Goal: Transaction & Acquisition: Purchase product/service

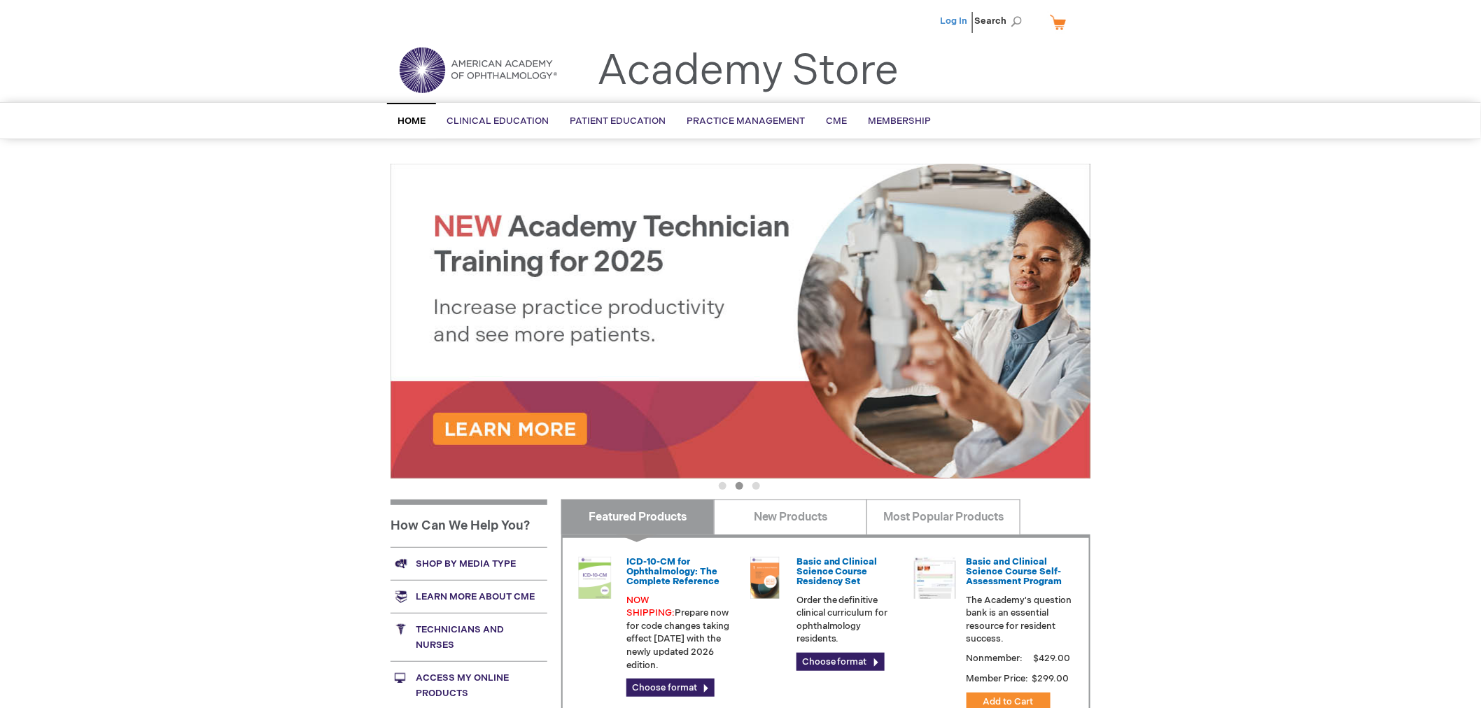
click at [954, 18] on link "Log In" at bounding box center [953, 20] width 27 height 11
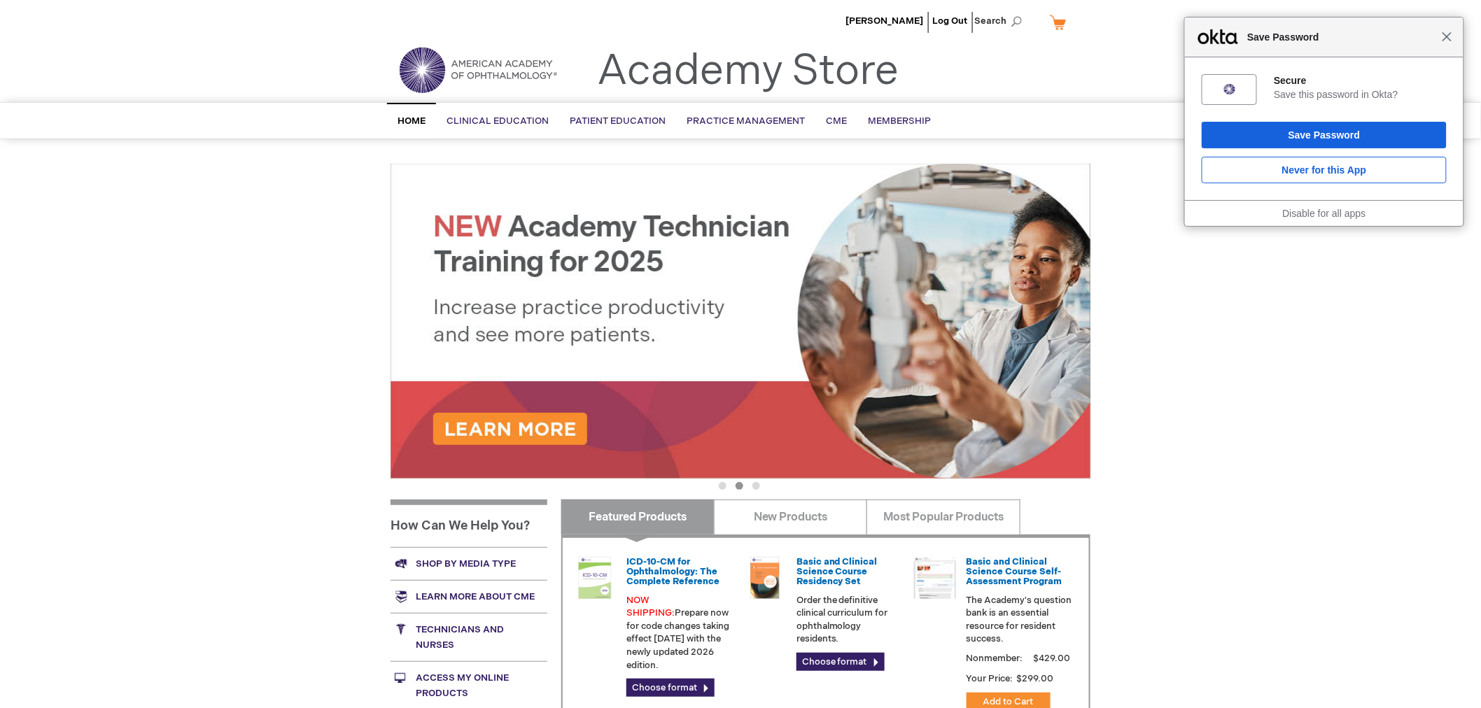
click at [1447, 41] on span "Close" at bounding box center [1447, 36] width 10 height 10
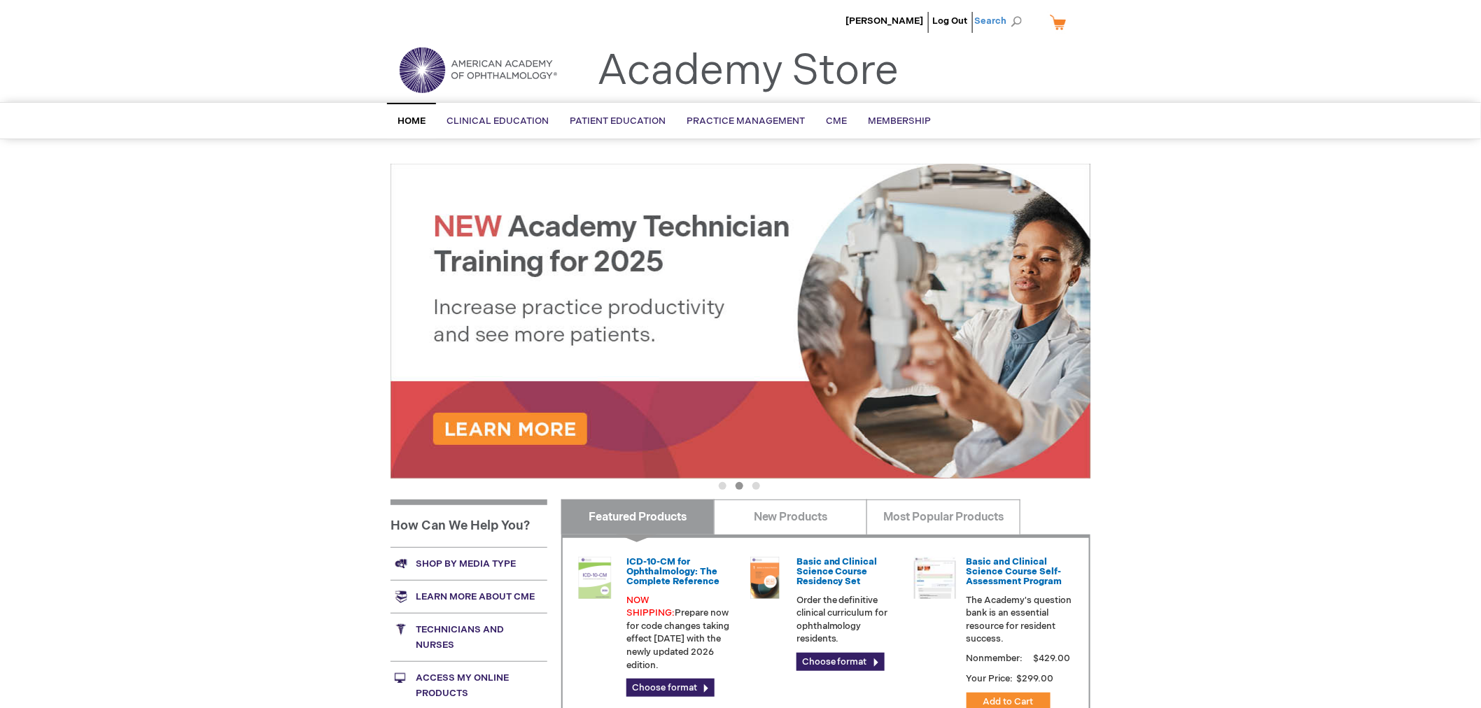
click at [1011, 15] on span "Search" at bounding box center [1000, 21] width 53 height 28
click at [913, 20] on input "Search" at bounding box center [935, 21] width 145 height 22
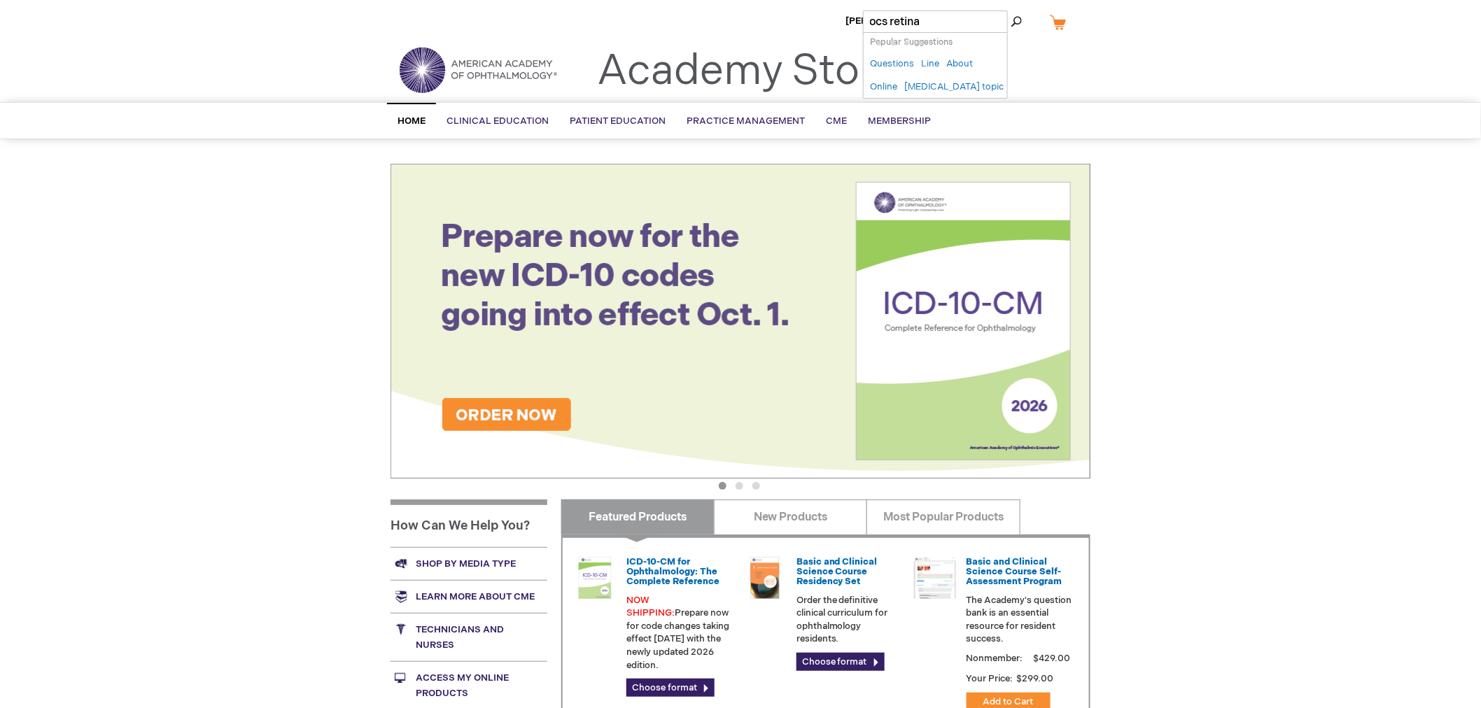
type input "ocs retina"
click at [1011, 10] on button "Search" at bounding box center [1016, 21] width 11 height 22
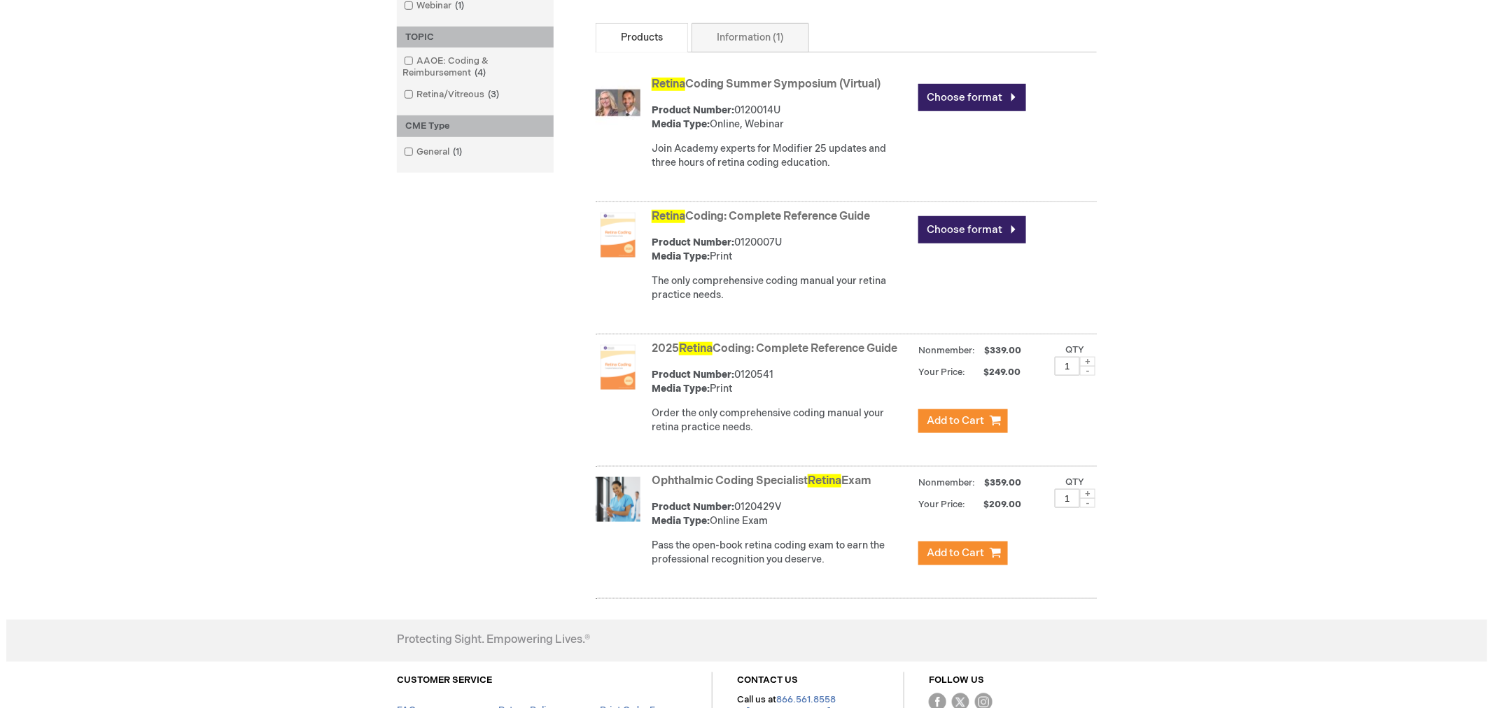
scroll to position [466, 0]
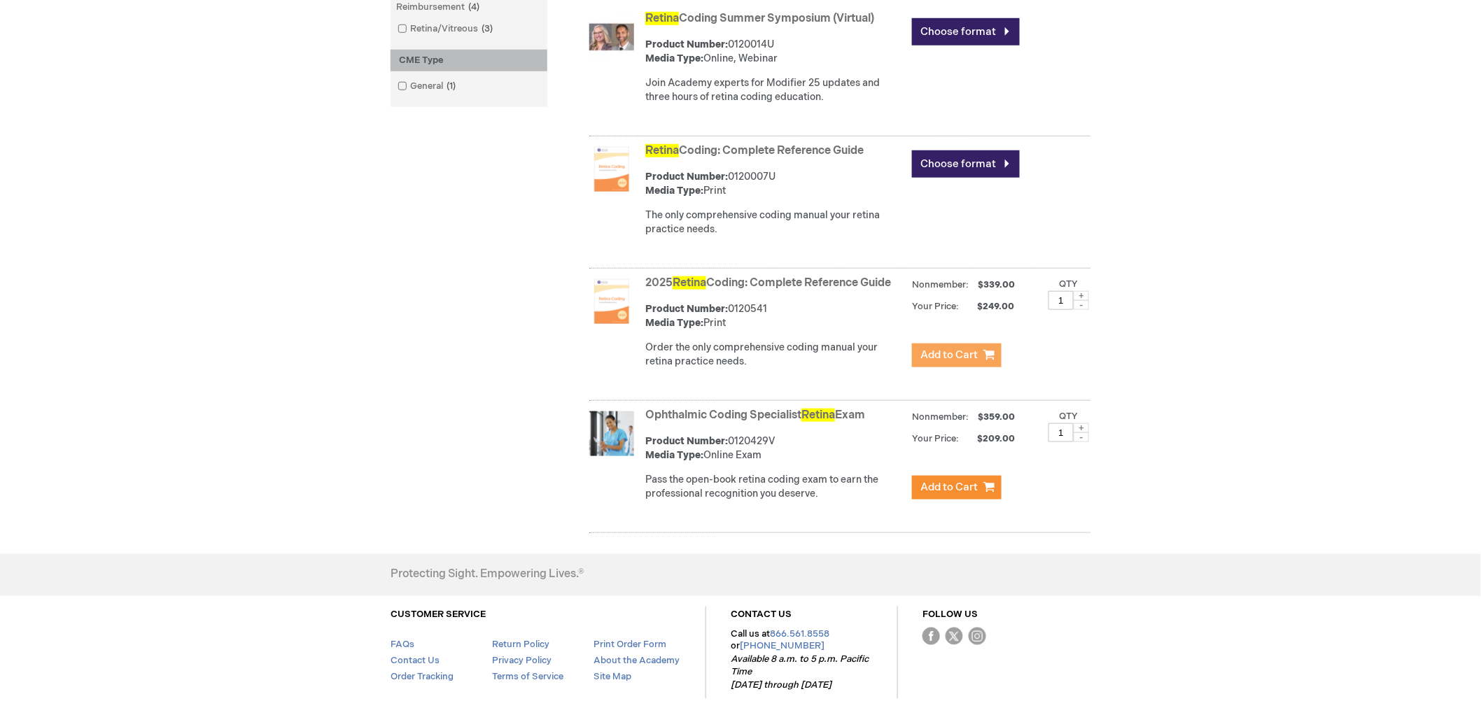
click at [970, 362] on span "Add to Cart" at bounding box center [948, 355] width 57 height 13
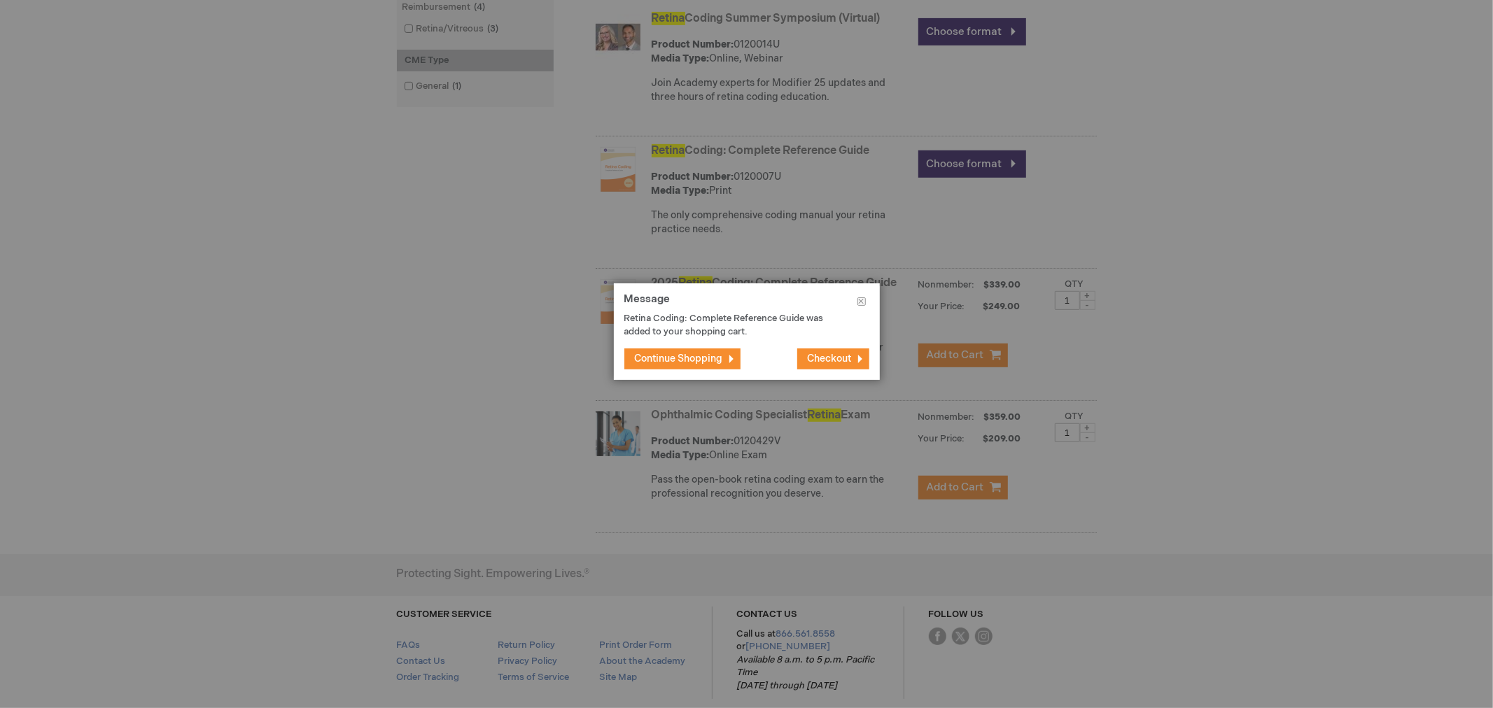
click at [703, 351] on button "Continue Shopping" at bounding box center [682, 359] width 116 height 21
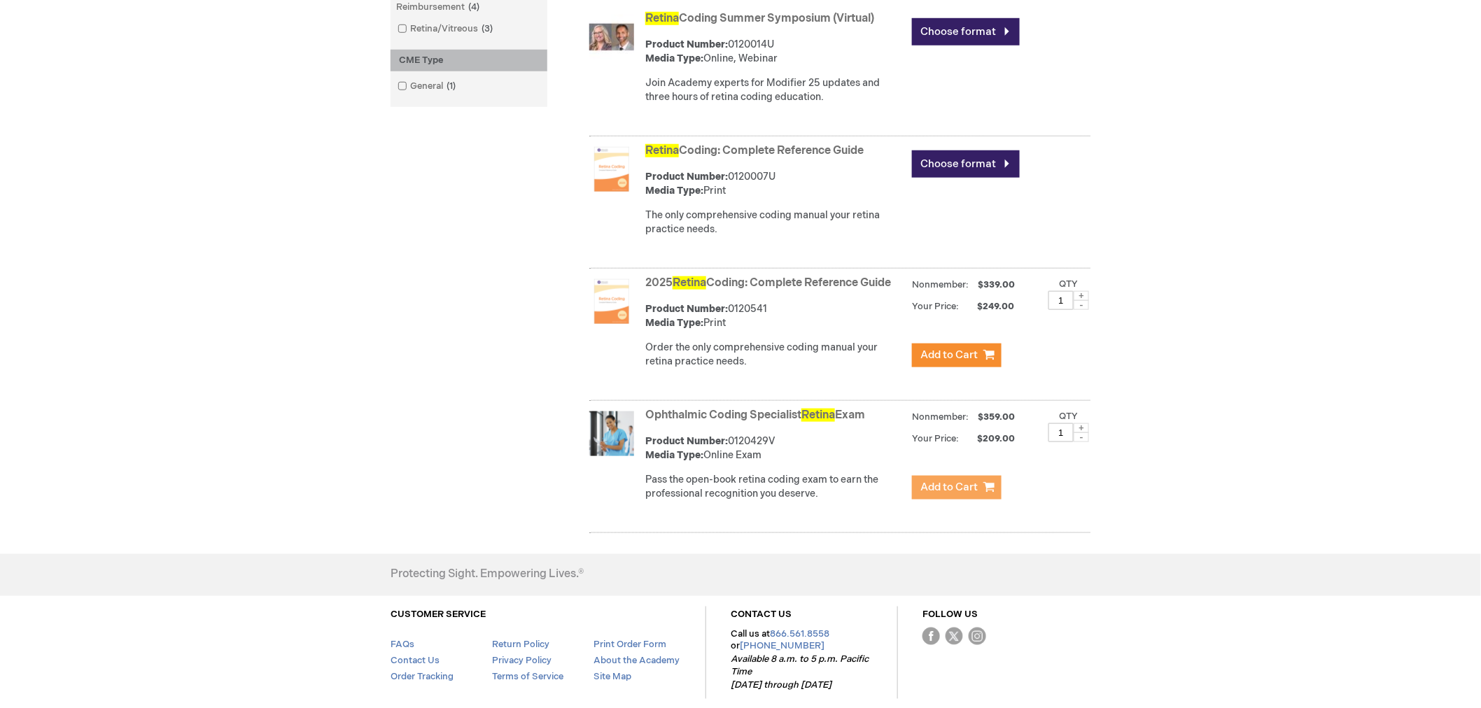
click at [972, 500] on button "Add to Cart" at bounding box center [957, 488] width 90 height 24
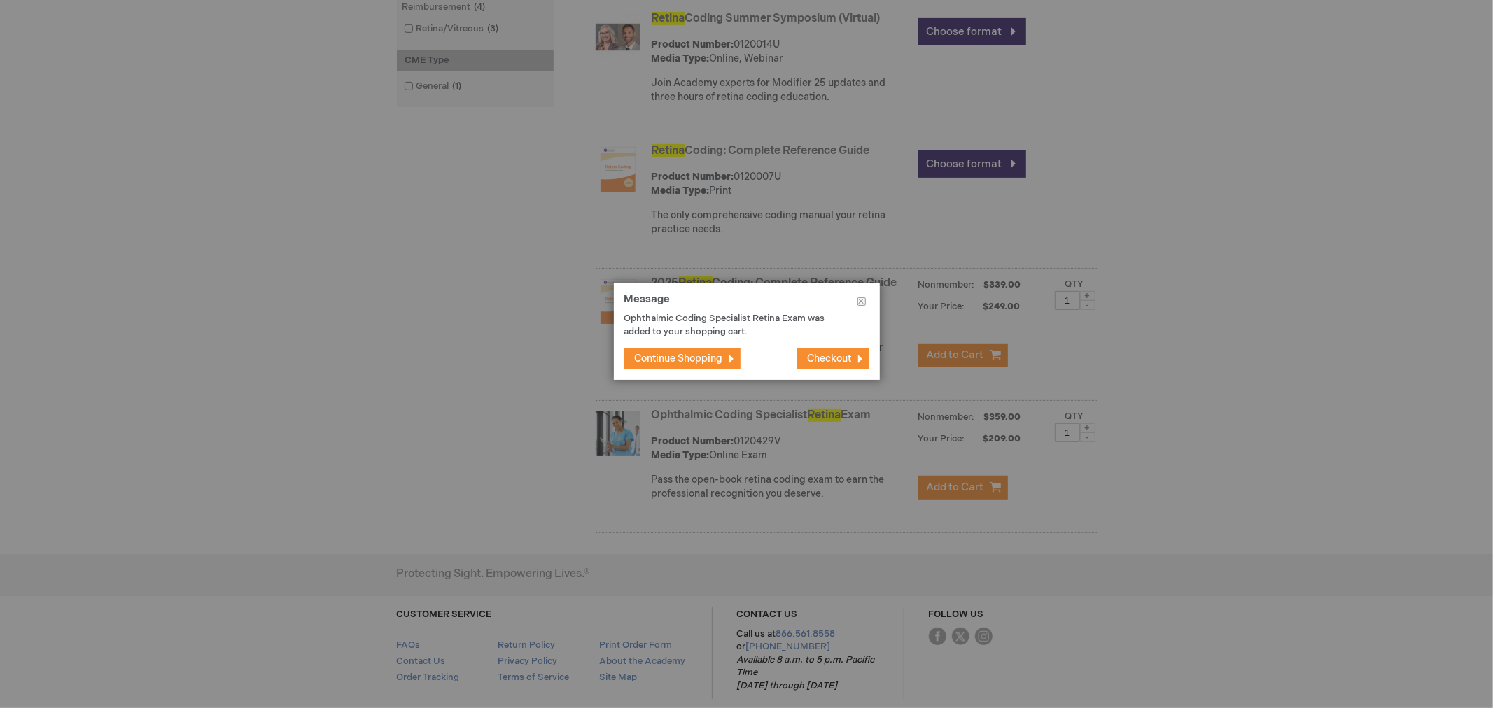
click at [815, 350] on button "Checkout" at bounding box center [833, 359] width 72 height 21
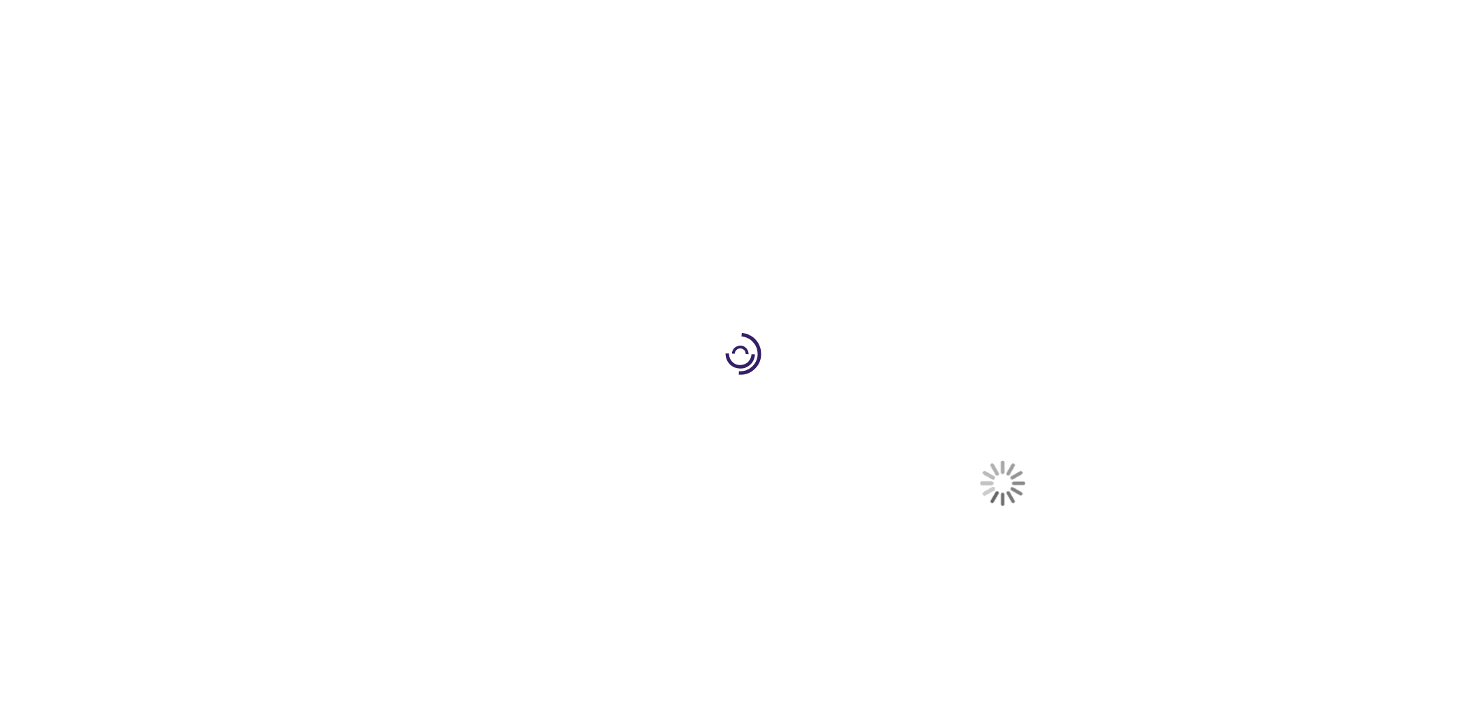
select select "US"
select select "19"
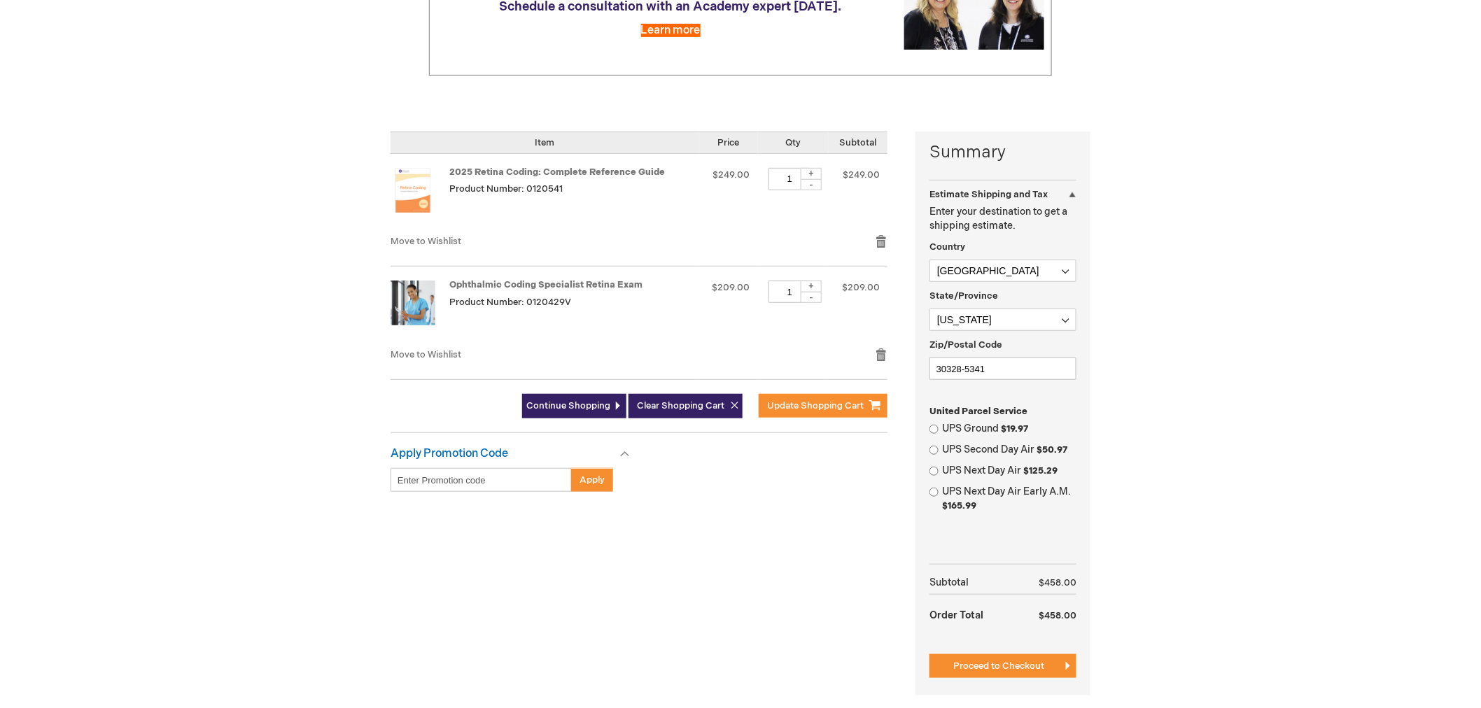
scroll to position [233, 0]
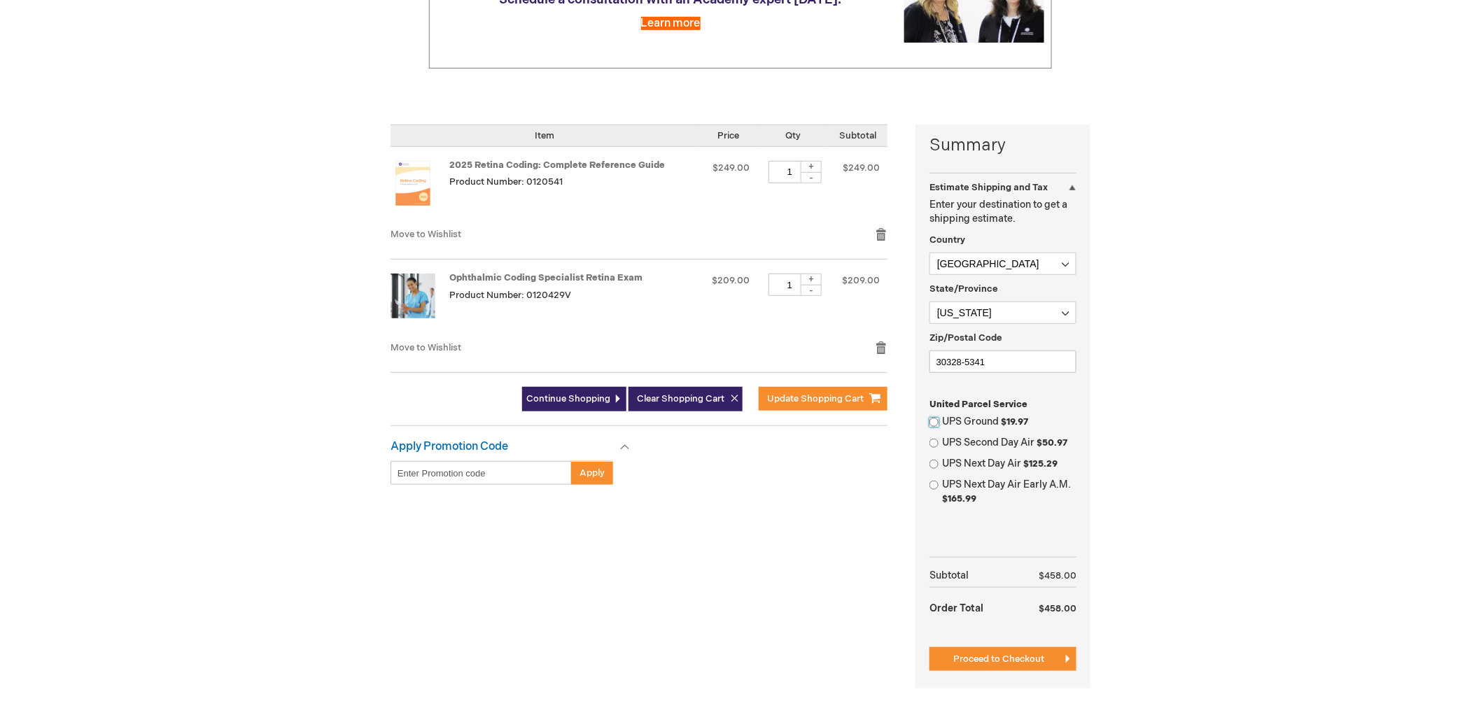
click at [939, 423] on input "UPS Ground $19.97" at bounding box center [934, 422] width 9 height 9
radio input "true"
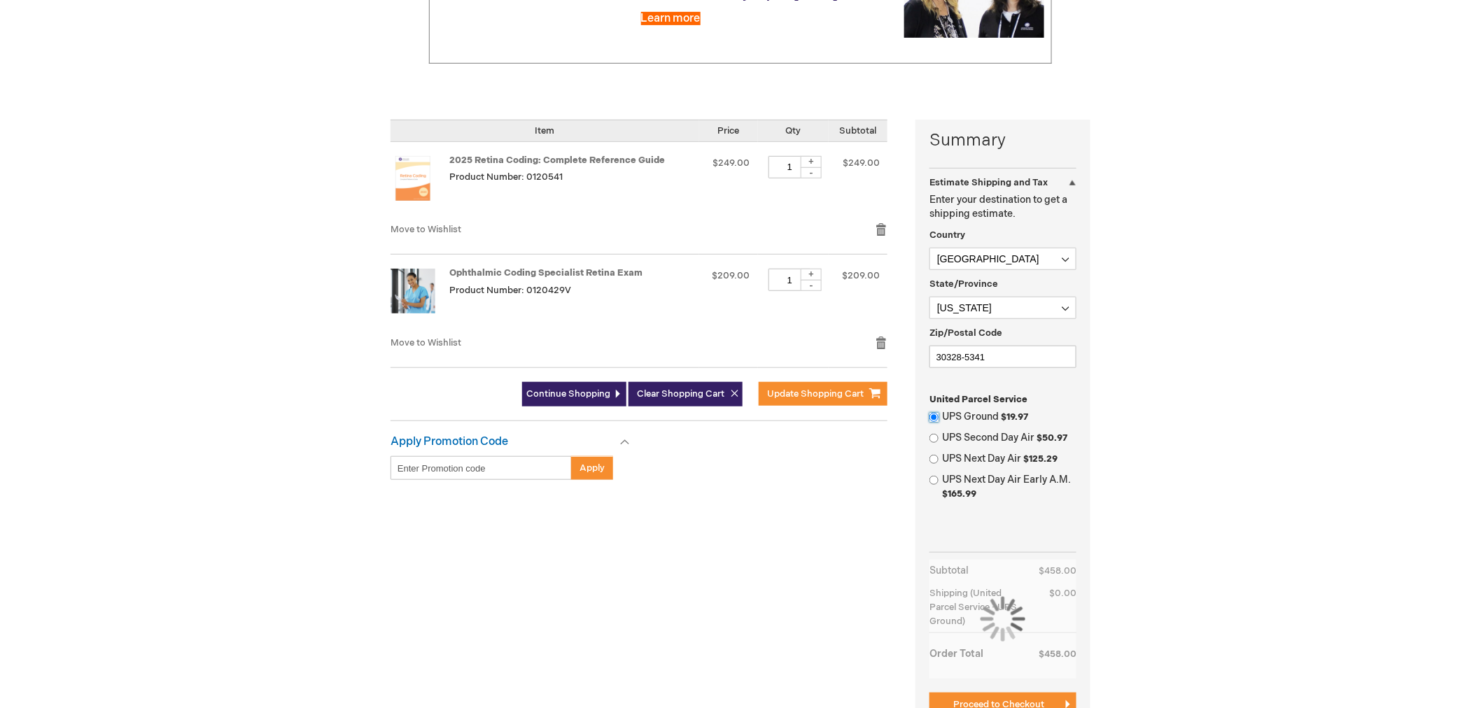
scroll to position [388, 0]
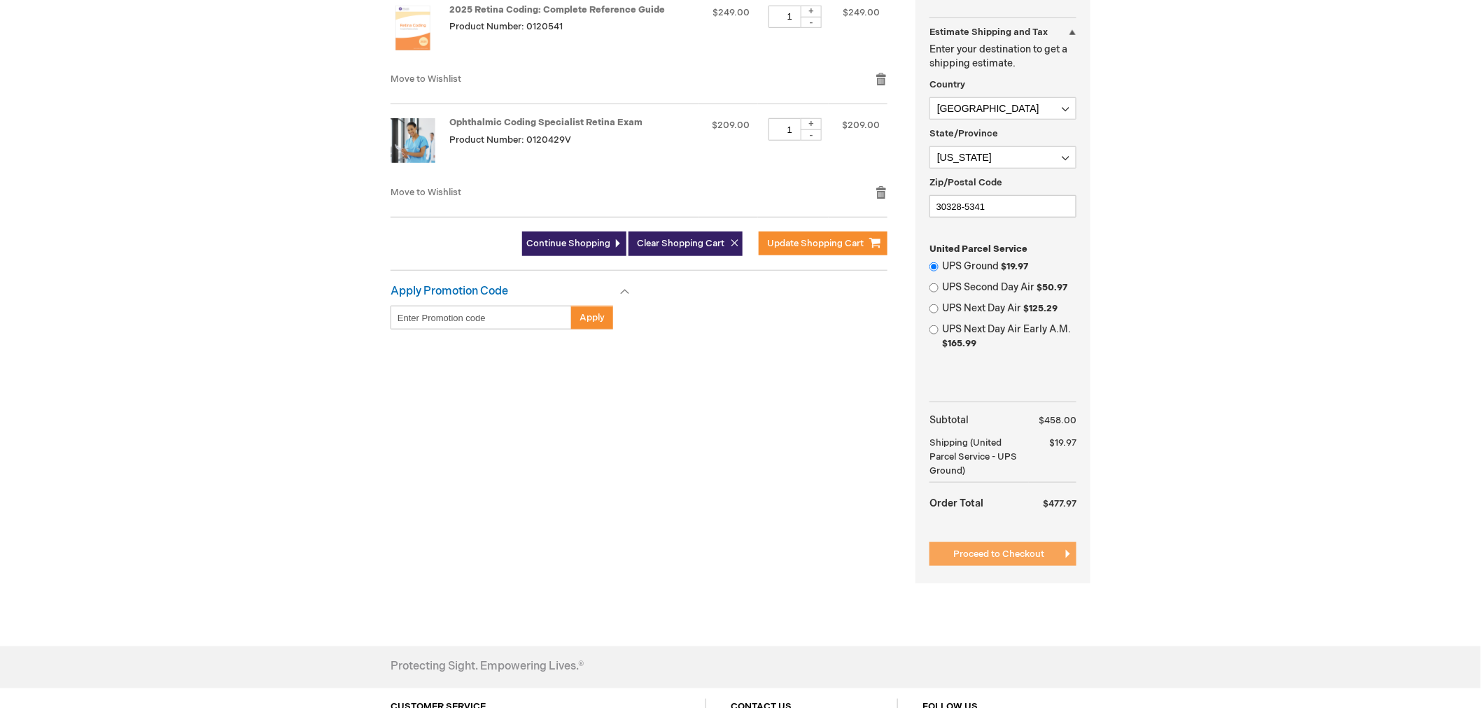
click at [1056, 556] on button "Proceed to Checkout" at bounding box center [1003, 554] width 147 height 24
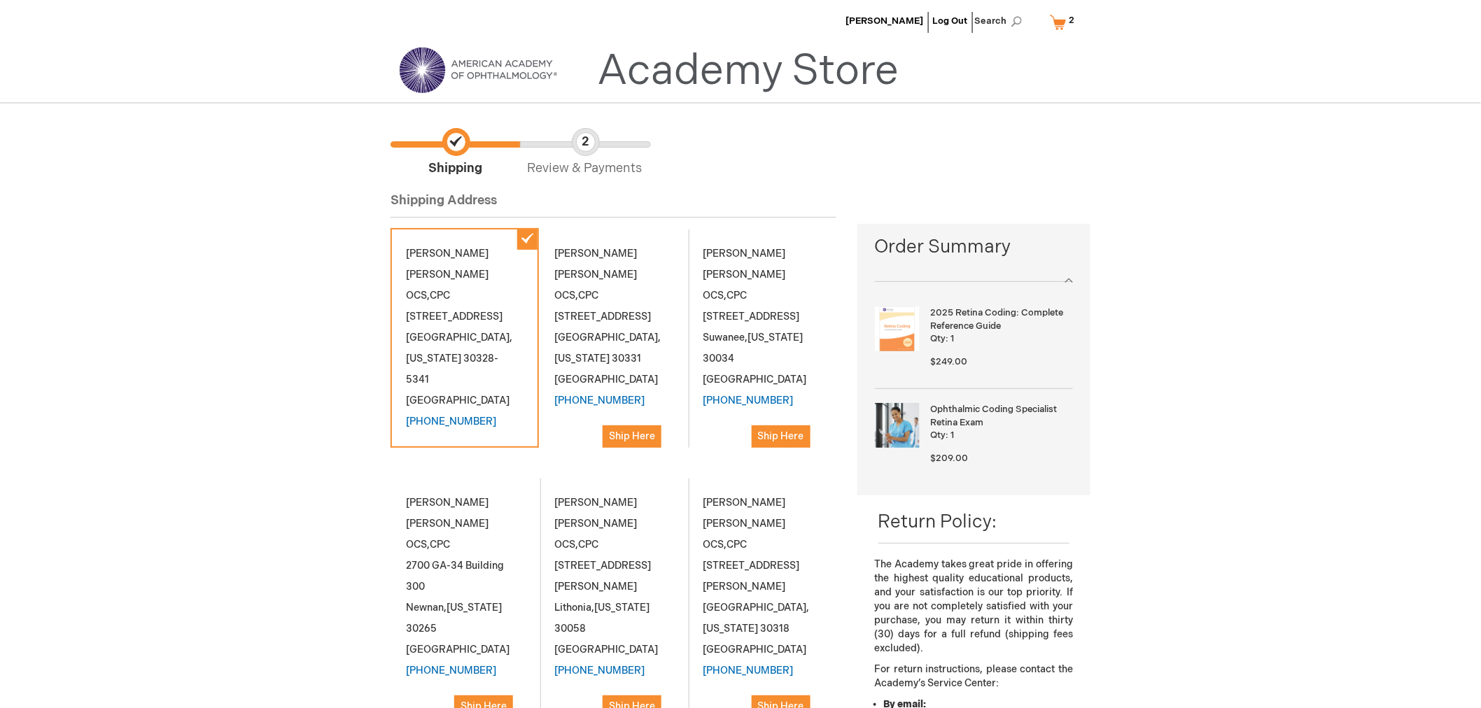
drag, startPoint x: 472, startPoint y: 332, endPoint x: 513, endPoint y: 330, distance: 41.4
click at [461, 353] on span "Georgia" at bounding box center [433, 359] width 55 height 12
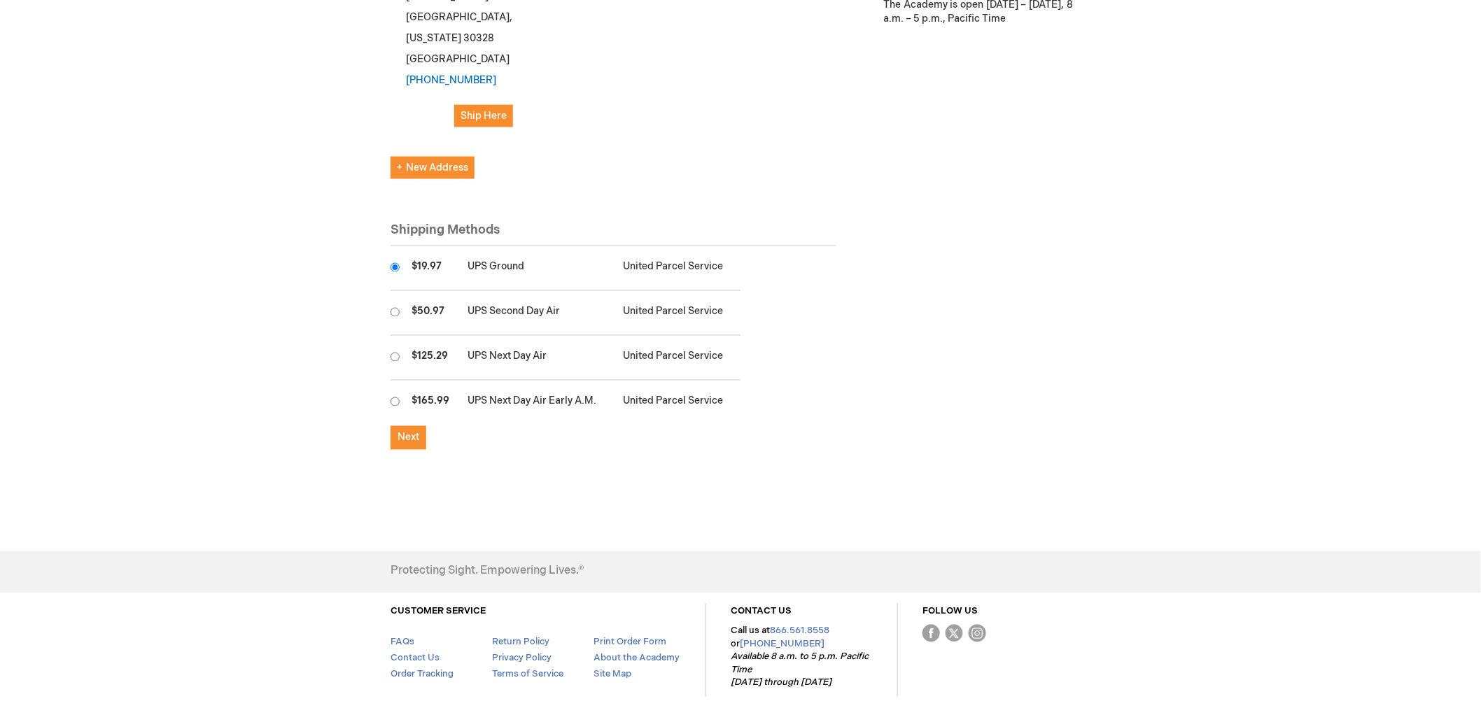
scroll to position [862, 0]
click at [400, 431] on span "Next" at bounding box center [409, 437] width 22 height 12
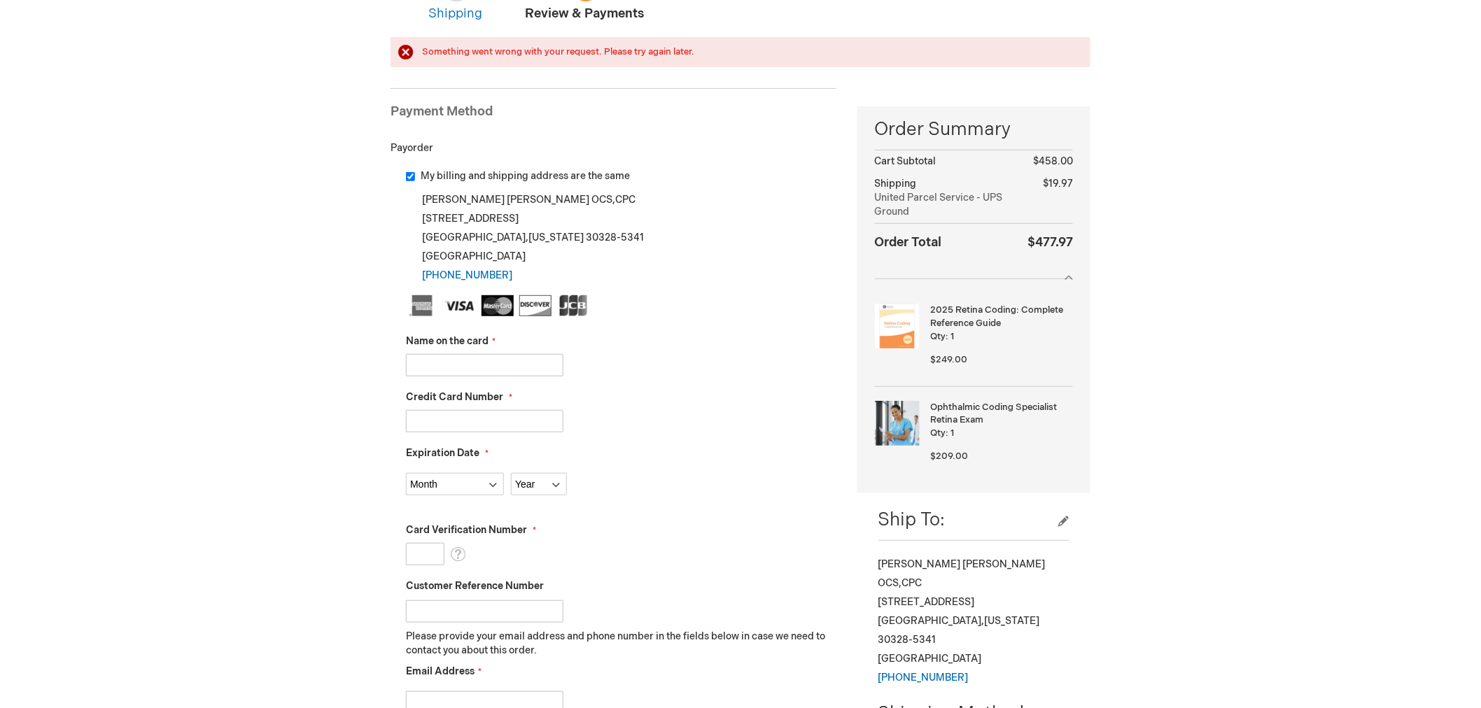
scroll to position [155, 0]
click at [533, 360] on input "Name on the card" at bounding box center [484, 364] width 157 height 22
type input "Pam Wetmore"
click at [467, 420] on input "Credit Card Number" at bounding box center [484, 420] width 157 height 22
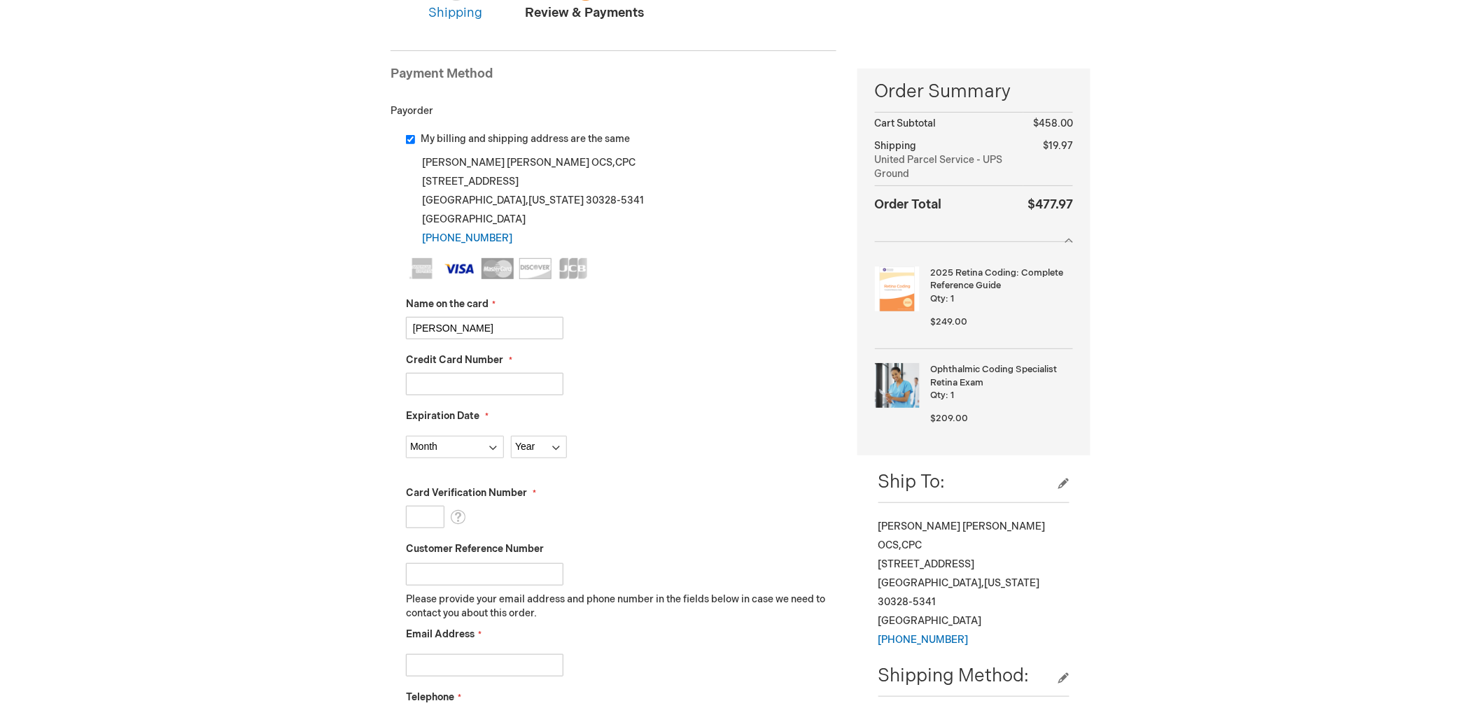
type input "4118031369931494"
click at [435, 446] on select "Month 01 - January 02 - February 03 - March 04 - April 05 - May 06 - June 07 - …" at bounding box center [455, 447] width 98 height 22
select select "1"
click at [406, 436] on select "Month 01 - January 02 - February 03 - March 04 - April 05 - May 06 - June 07 - …" at bounding box center [455, 447] width 98 height 22
click at [546, 446] on select "Year 2025 2026 2027 2028 2029 2030 2031 2032 2033 2034 2035" at bounding box center [539, 447] width 56 height 22
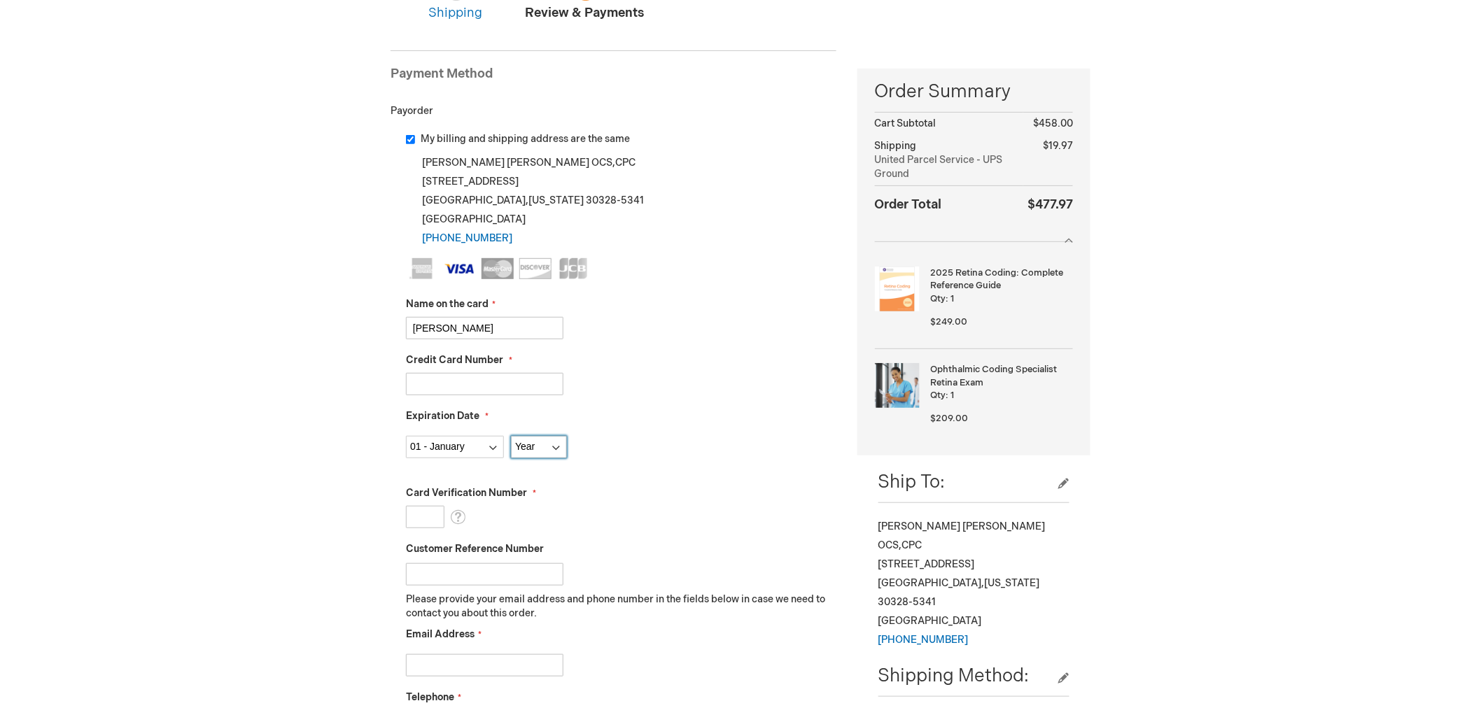
select select "2028"
click at [511, 436] on select "Year 2025 2026 2027 2028 2029 2030 2031 2032 2033 2034 2035" at bounding box center [539, 447] width 56 height 22
click at [432, 517] on input "Card Verification Number" at bounding box center [425, 517] width 38 height 22
type input "165"
click at [212, 520] on div "Michell Miller-Ballard Log Out Search My Cart 2 2 items CLOSE RECENTLY ADDED IT…" at bounding box center [740, 639] width 1481 height 1589
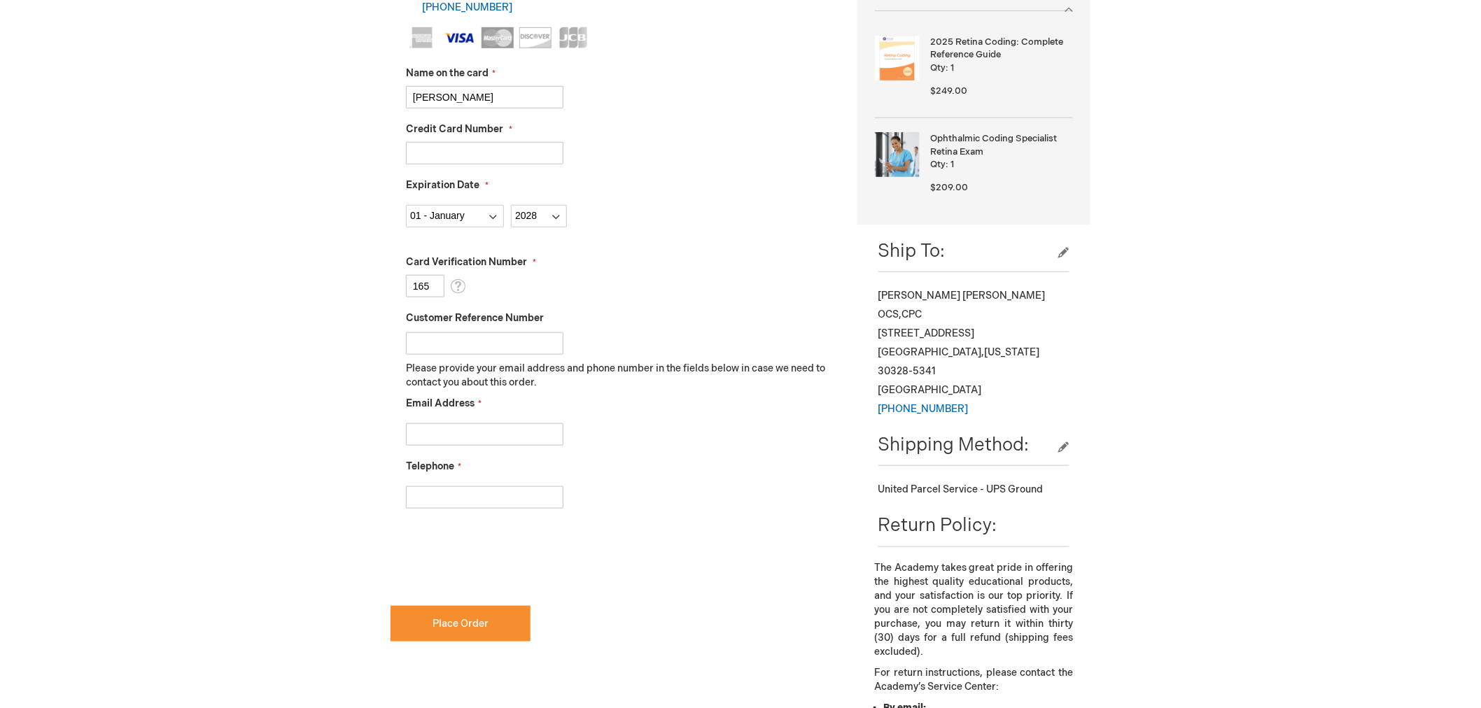
scroll to position [388, 0]
click at [414, 345] on input "Customer Reference Number" at bounding box center [484, 341] width 157 height 22
type input "k"
type input "Katbarber"
click at [463, 434] on input "Email Address" at bounding box center [484, 432] width 157 height 22
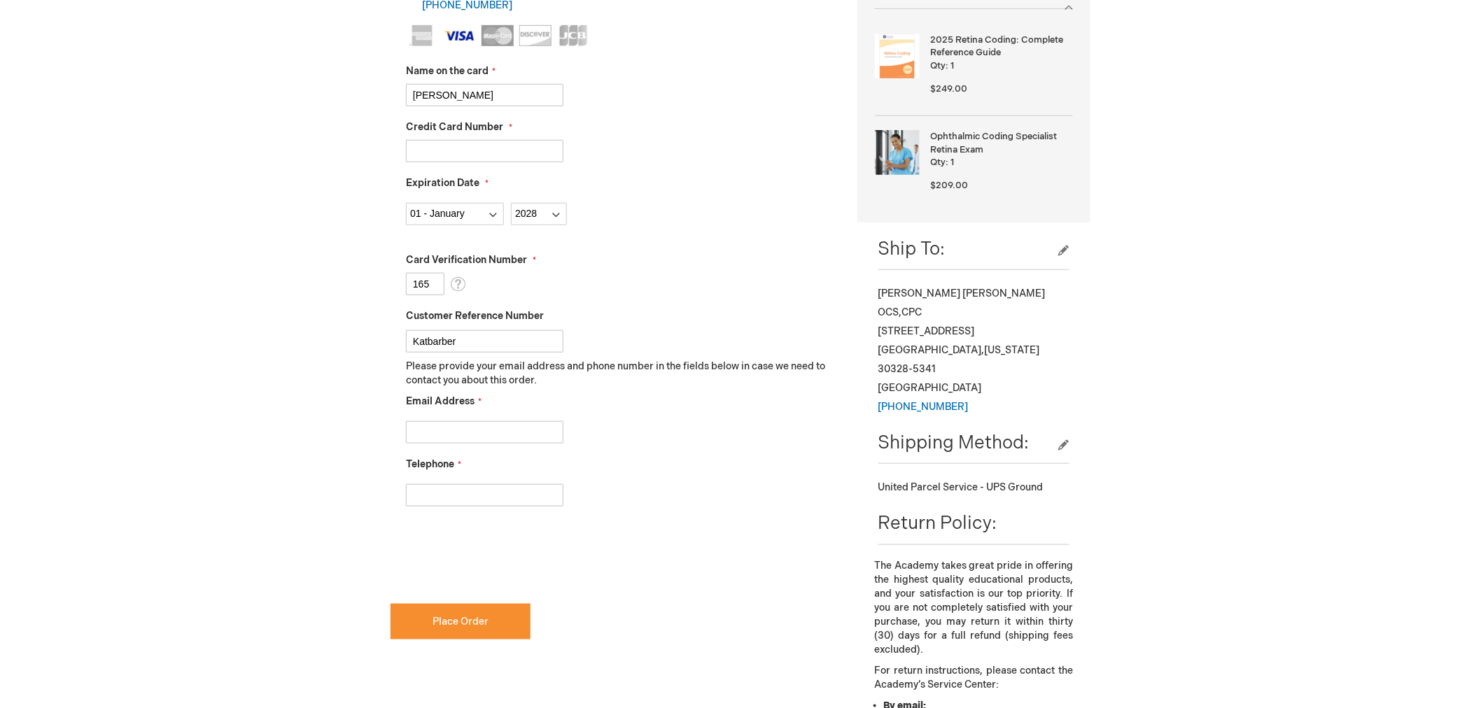
click at [262, 440] on div "Michell Miller-Ballard Log Out Search My Cart 2 2 items CLOSE RECENTLY ADDED IT…" at bounding box center [740, 406] width 1481 height 1589
click at [474, 432] on input "Email Address" at bounding box center [484, 432] width 157 height 22
type input "katb@thomaseye.com"
click at [512, 491] on input "Telephone" at bounding box center [484, 495] width 157 height 22
type input "4702723801"
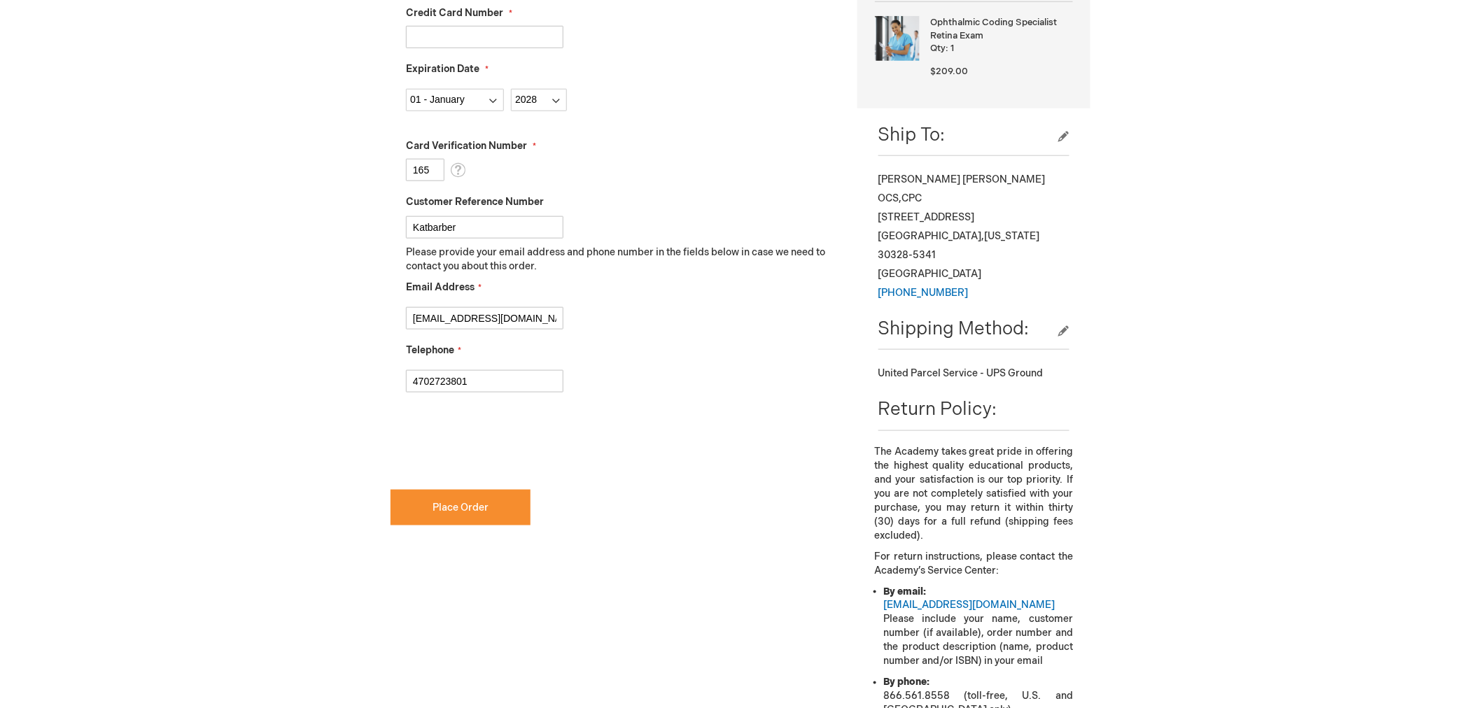
scroll to position [563, 0]
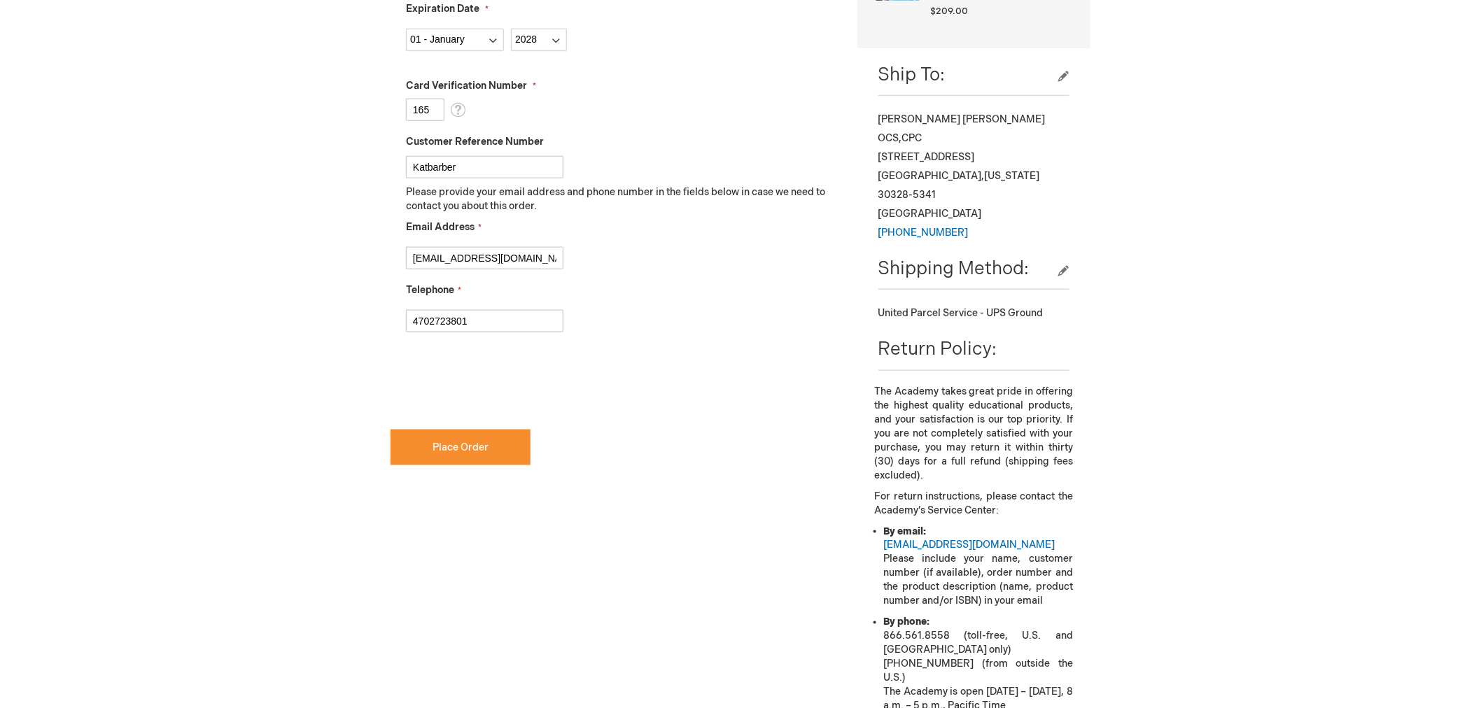
checkbox input "true"
click at [435, 166] on input "Katbarber" at bounding box center [484, 167] width 157 height 22
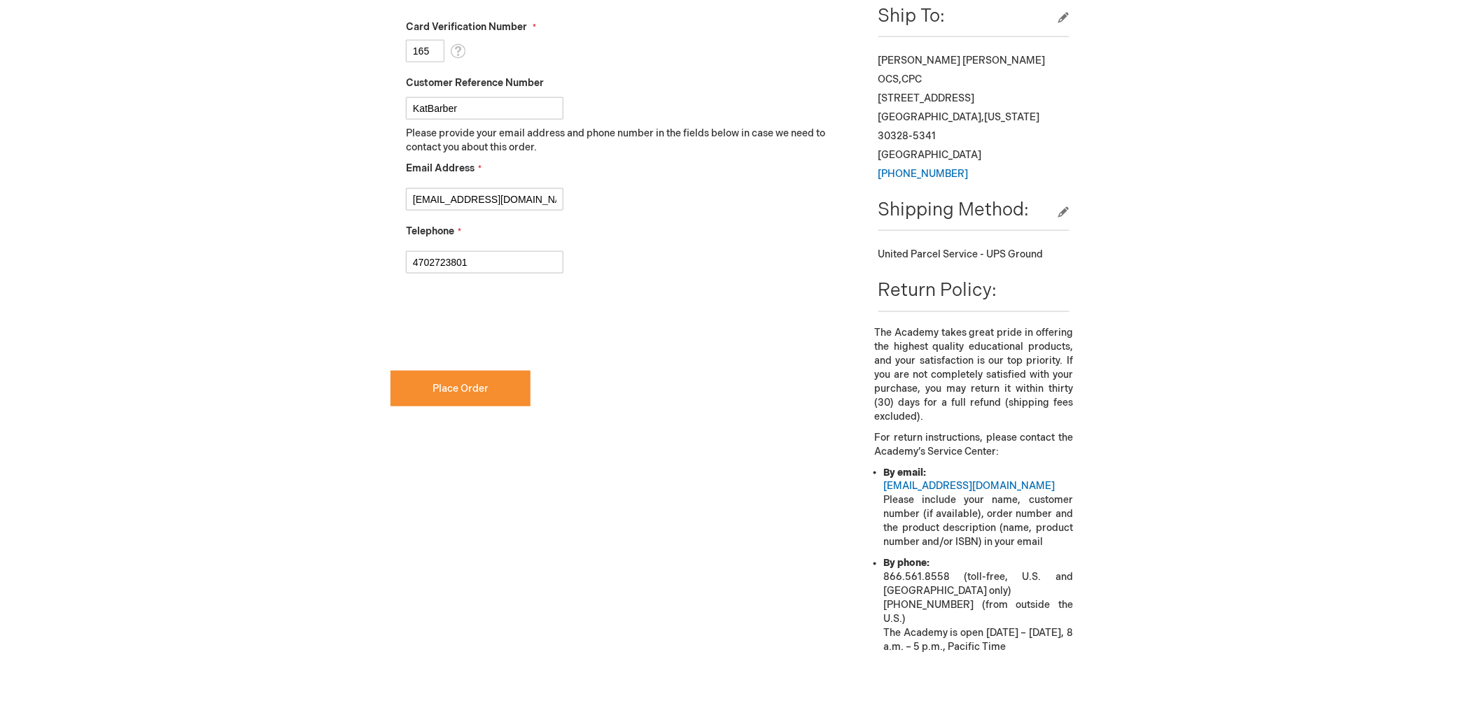
scroll to position [718, 0]
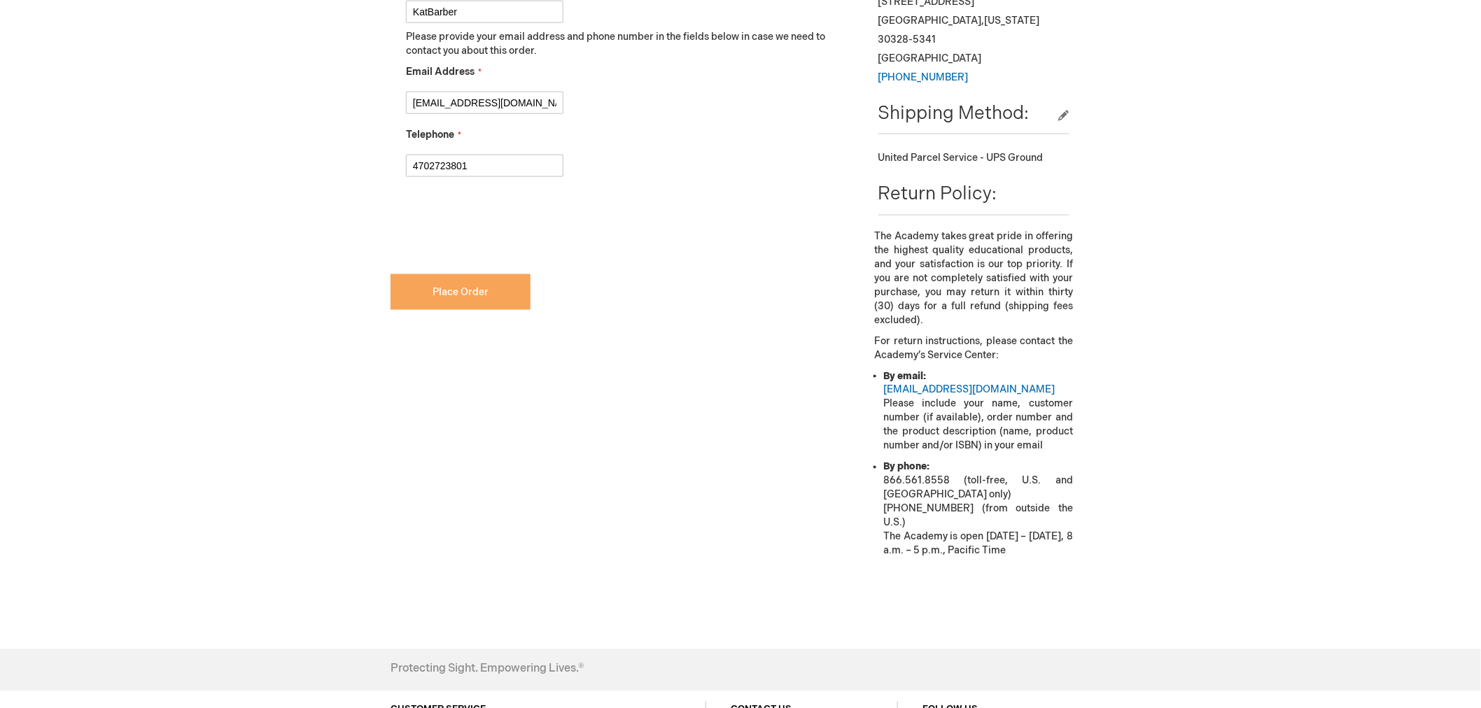
type input "KatBarber"
click at [463, 305] on button "Place Order" at bounding box center [461, 292] width 140 height 36
